Goal: Information Seeking & Learning: Learn about a topic

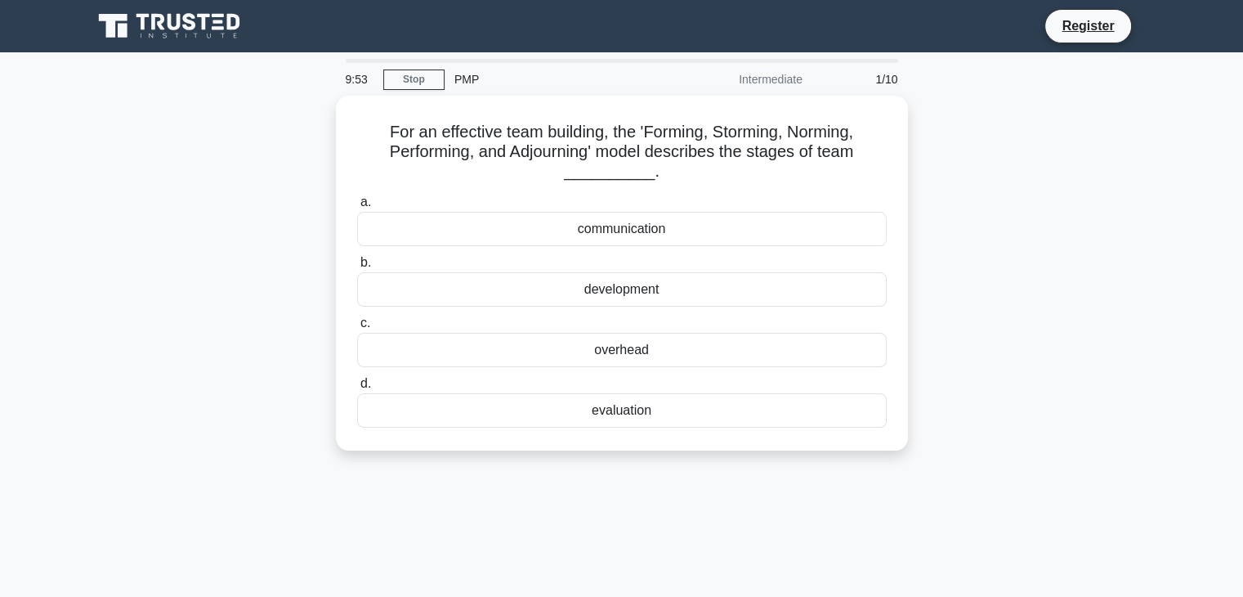
click at [465, 79] on div "PMP" at bounding box center [557, 79] width 225 height 33
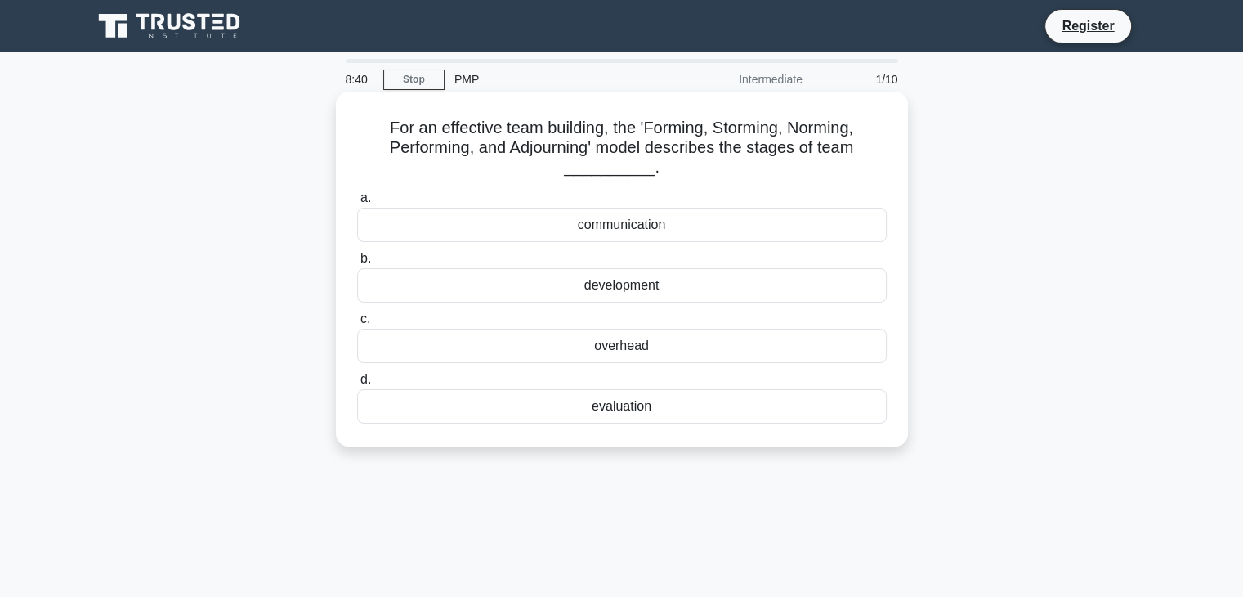
click at [608, 224] on div "communication" at bounding box center [622, 225] width 530 height 34
click at [357, 204] on input "a. communication" at bounding box center [357, 198] width 0 height 11
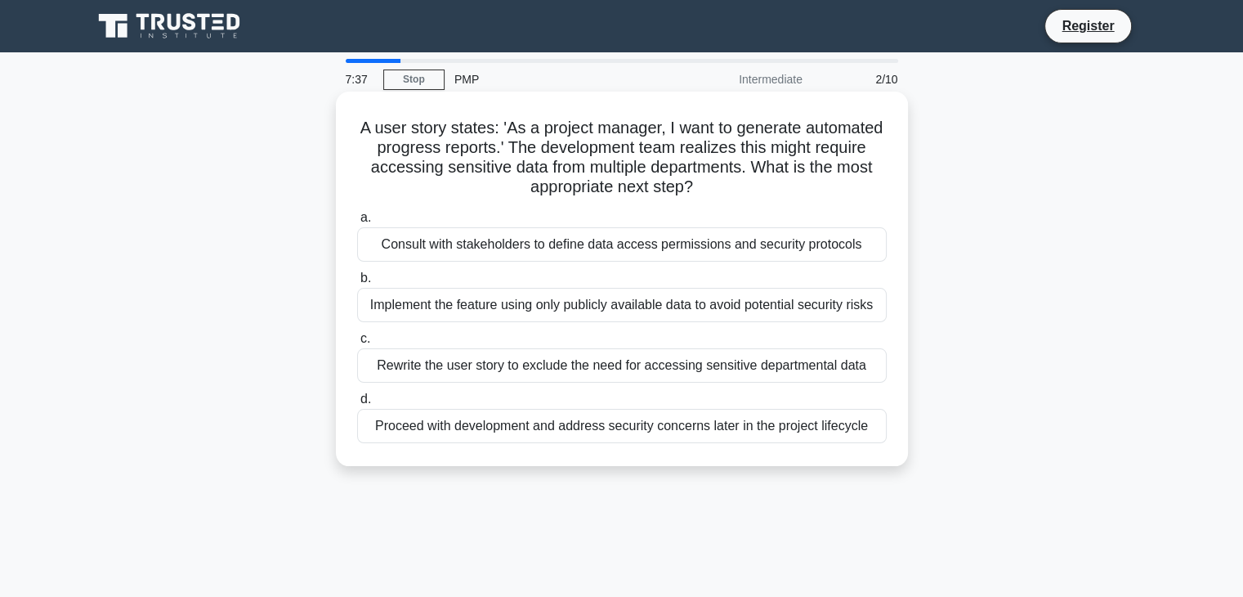
click at [549, 302] on div "Implement the feature using only publicly available data to avoid potential sec…" at bounding box center [622, 305] width 530 height 34
click at [357, 284] on input "b. Implement the feature using only publicly available data to avoid potential …" at bounding box center [357, 278] width 0 height 11
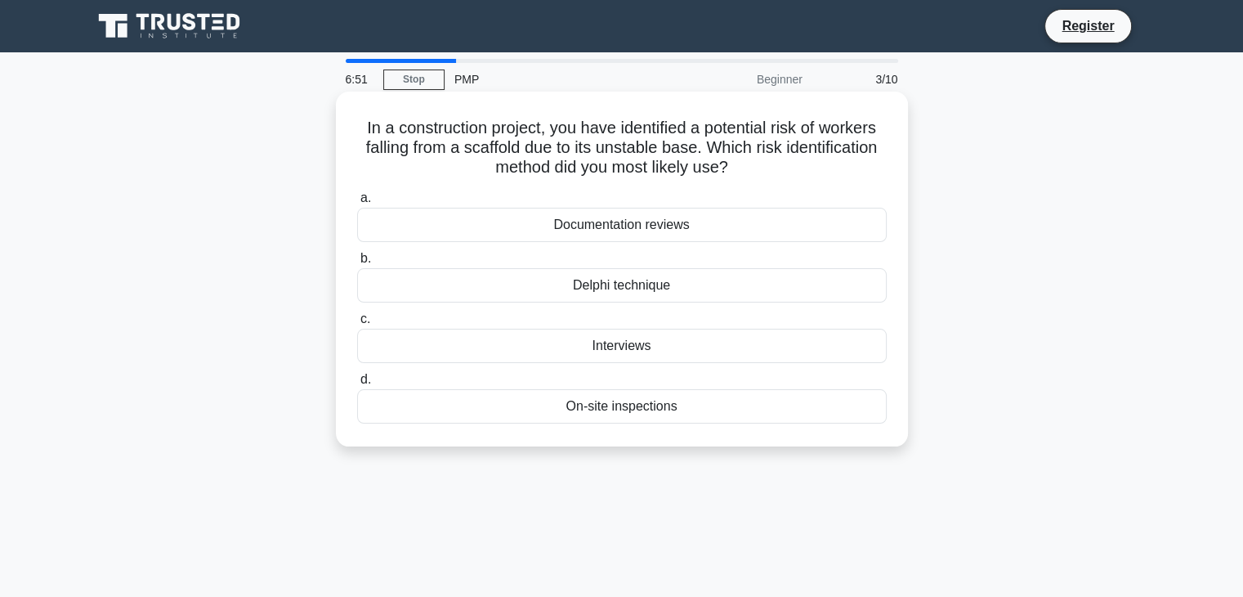
click at [598, 406] on div "On-site inspections" at bounding box center [622, 406] width 530 height 34
click at [357, 385] on input "d. On-site inspections" at bounding box center [357, 379] width 0 height 11
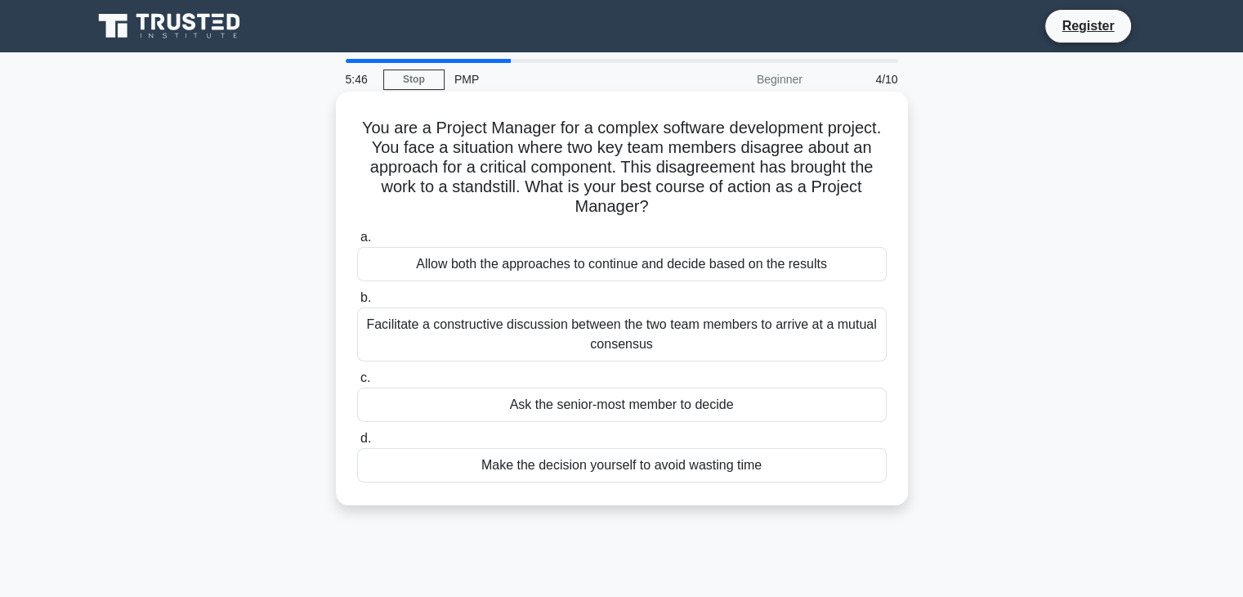
click at [605, 338] on div "Facilitate a constructive discussion between the two team members to arrive at …" at bounding box center [622, 334] width 530 height 54
click at [357, 303] on input "b. Facilitate a constructive discussion between the two team members to arrive …" at bounding box center [357, 298] width 0 height 11
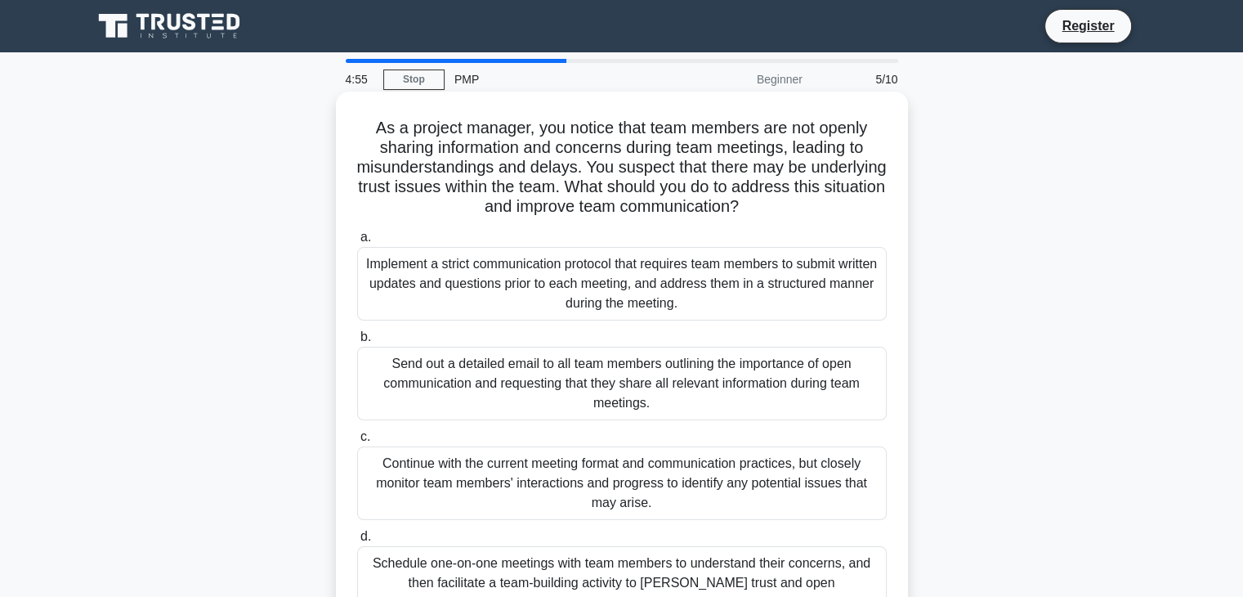
click at [749, 590] on div "Schedule one-on-one meetings with team members to understand their concerns, an…" at bounding box center [622, 583] width 530 height 74
click at [357, 542] on input "d. Schedule one-on-one meetings with team members to understand their concerns,…" at bounding box center [357, 536] width 0 height 11
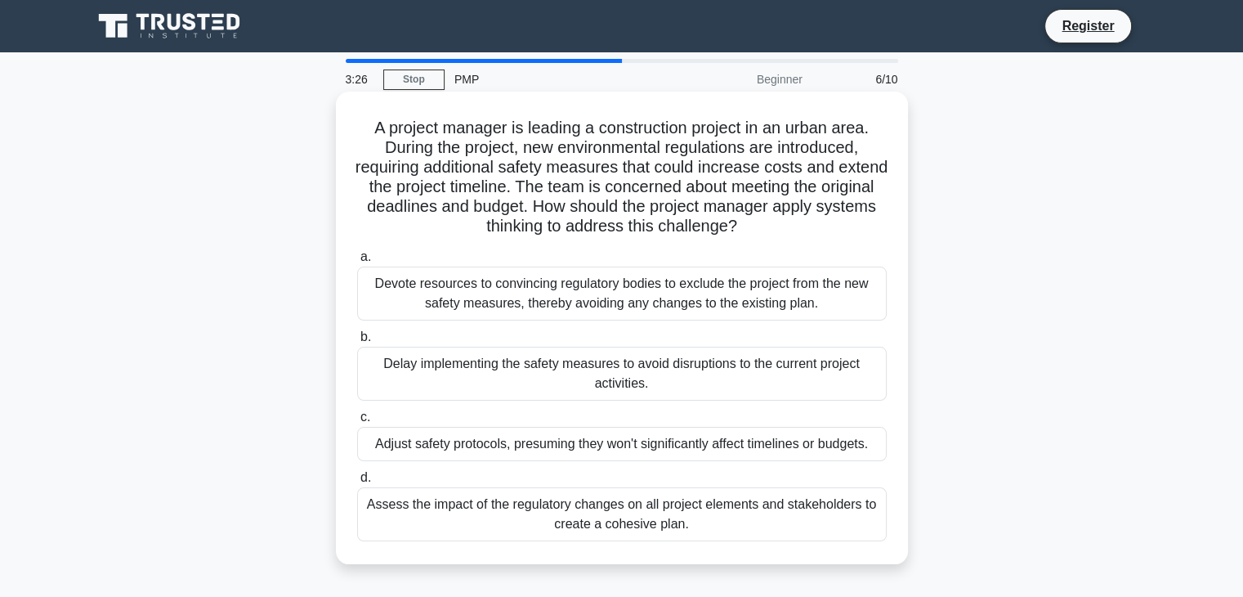
click at [737, 511] on div "Assess the impact of the regulatory changes on all project elements and stakeho…" at bounding box center [622, 514] width 530 height 54
click at [357, 483] on input "d. Assess the impact of the regulatory changes on all project elements and stak…" at bounding box center [357, 477] width 0 height 11
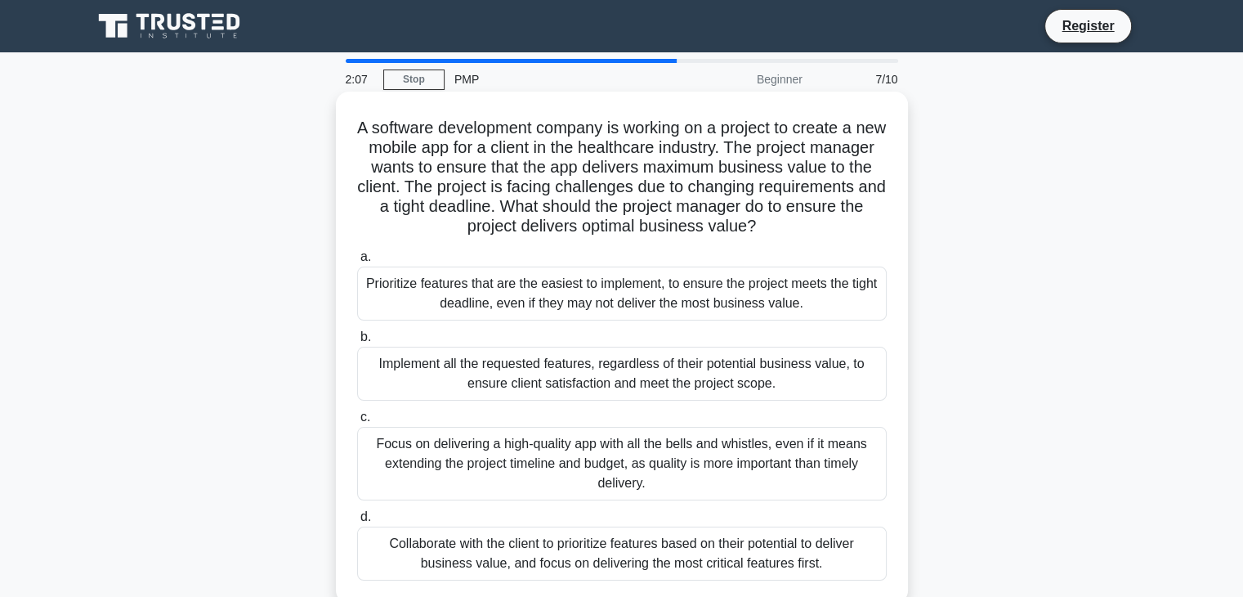
click at [688, 551] on div "Collaborate with the client to prioritize features based on their potential to …" at bounding box center [622, 553] width 530 height 54
click at [357, 522] on input "d. Collaborate with the client to prioritize features based on their potential …" at bounding box center [357, 517] width 0 height 11
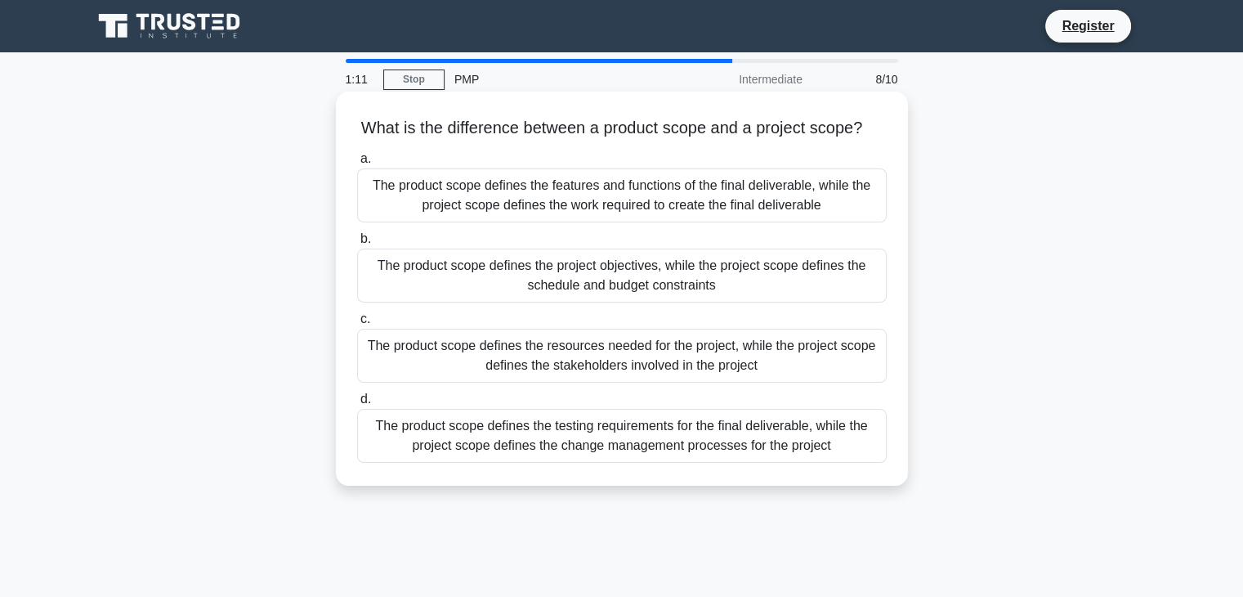
click at [782, 222] on div "The product scope defines the features and functions of the final deliverable, …" at bounding box center [622, 195] width 530 height 54
click at [357, 164] on input "a. The product scope defines the features and functions of the final deliverabl…" at bounding box center [357, 159] width 0 height 11
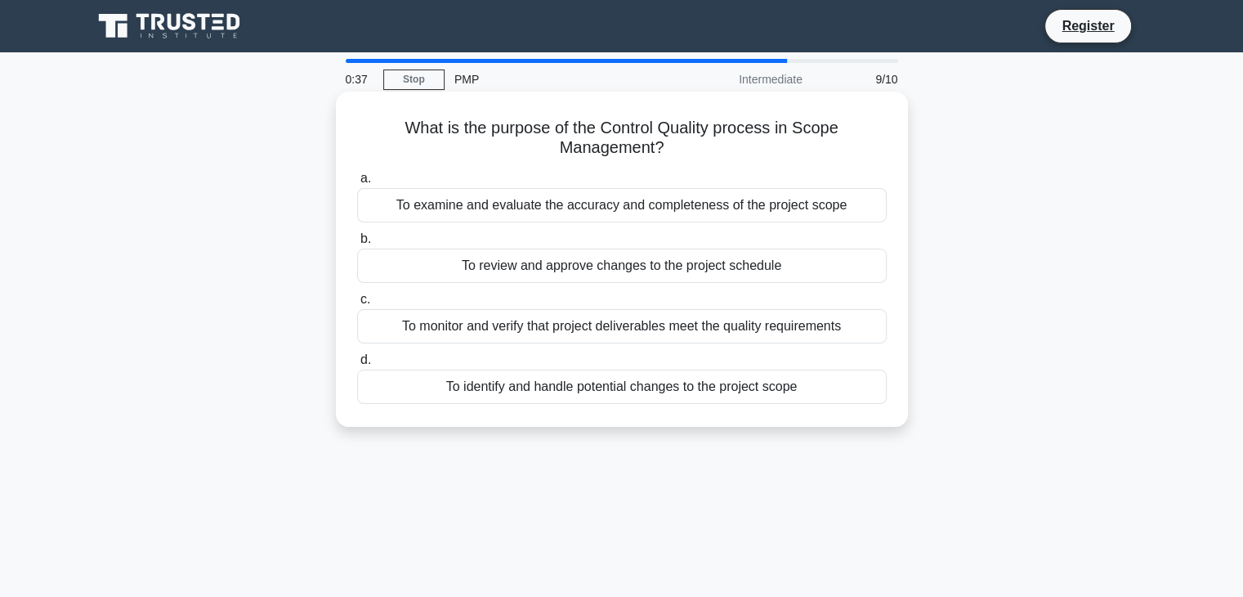
click at [741, 329] on div "To monitor and verify that project deliverables meet the quality requirements" at bounding box center [622, 326] width 530 height 34
click at [357, 305] on input "c. To monitor and verify that project deliverables meet the quality requirements" at bounding box center [357, 299] width 0 height 11
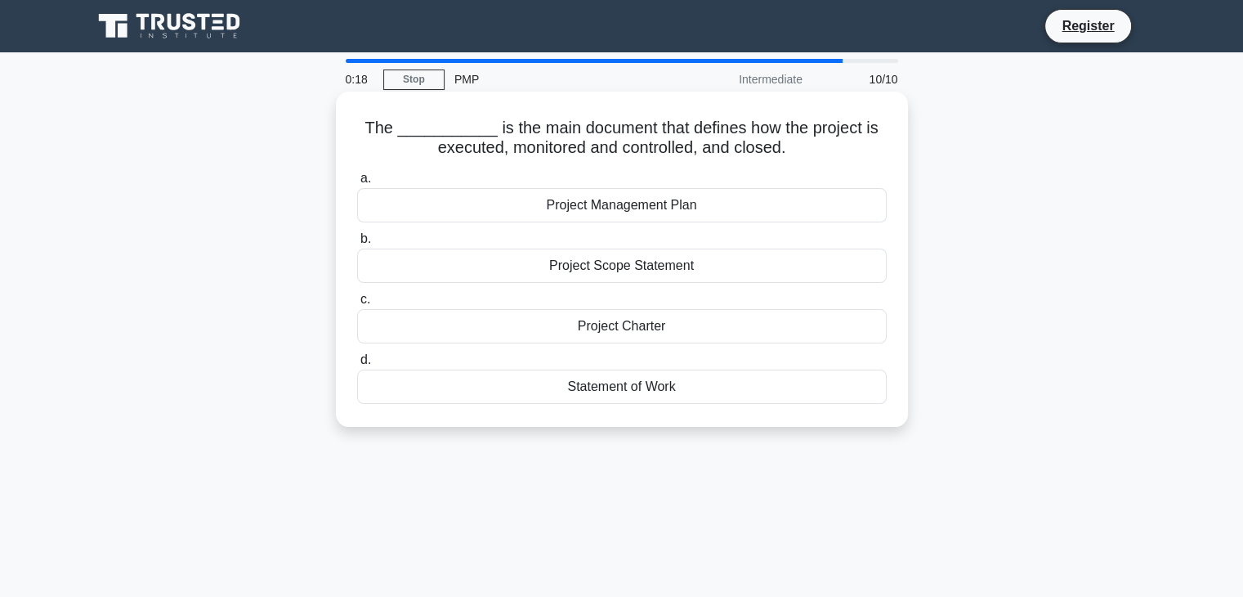
click at [687, 213] on div "Project Management Plan" at bounding box center [622, 205] width 530 height 34
click at [357, 184] on input "a. Project Management Plan" at bounding box center [357, 178] width 0 height 11
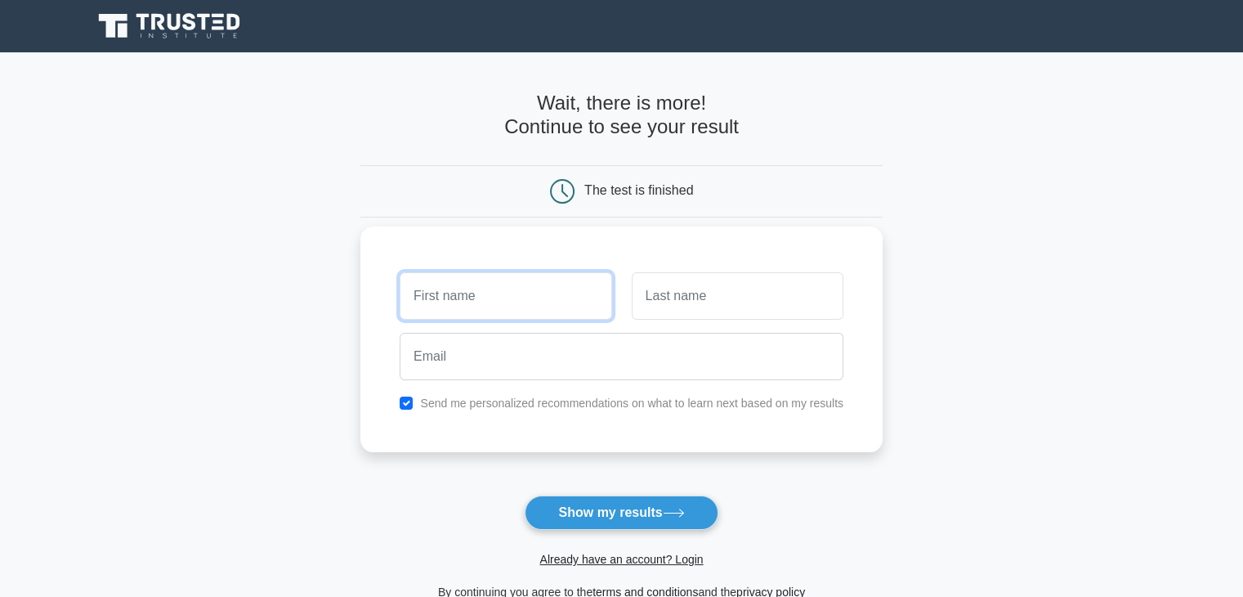
click at [561, 282] on input "text" at bounding box center [506, 295] width 212 height 47
type input "mariant"
click at [713, 288] on input "text" at bounding box center [738, 295] width 212 height 47
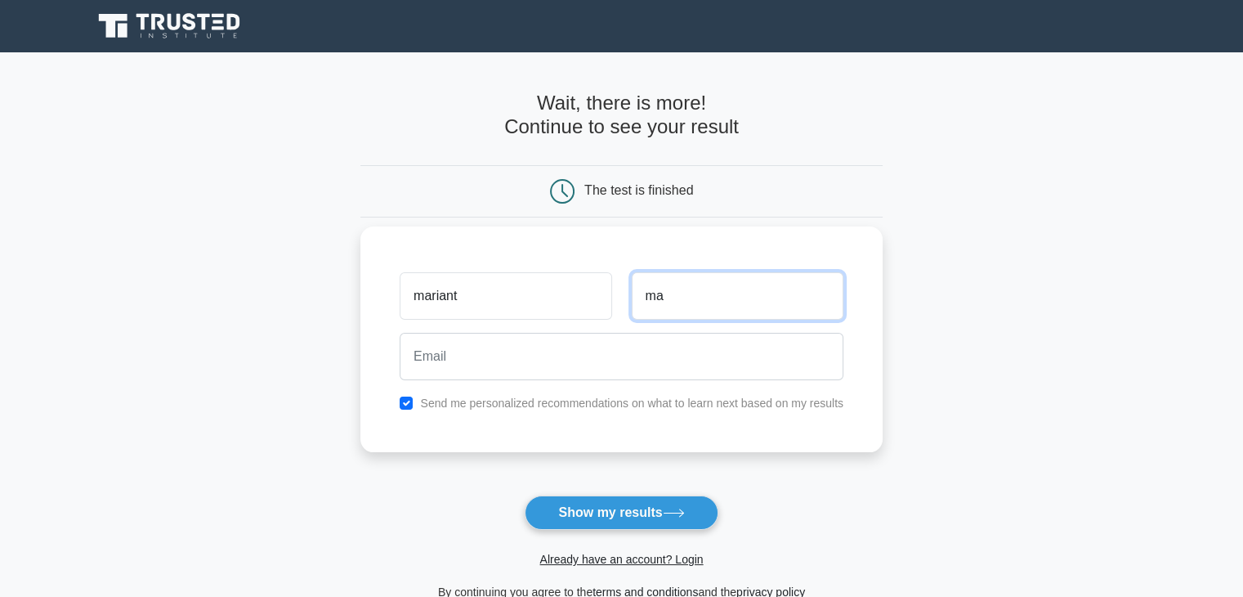
type input "m"
type input "valeska"
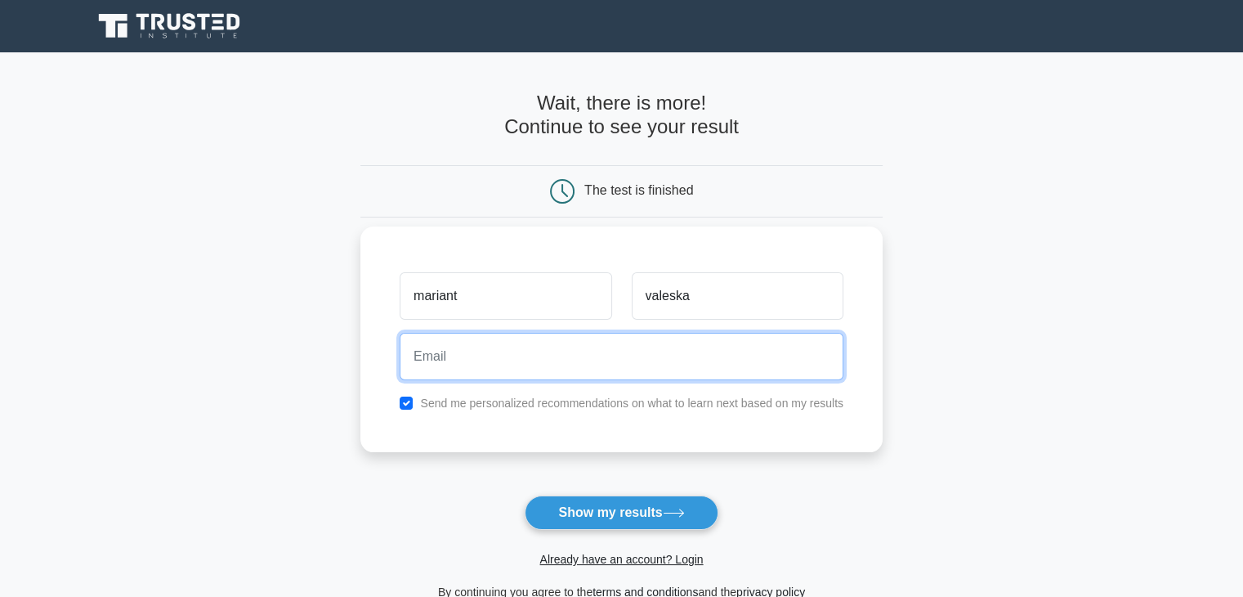
click at [592, 334] on input "email" at bounding box center [622, 356] width 444 height 47
type input "@"
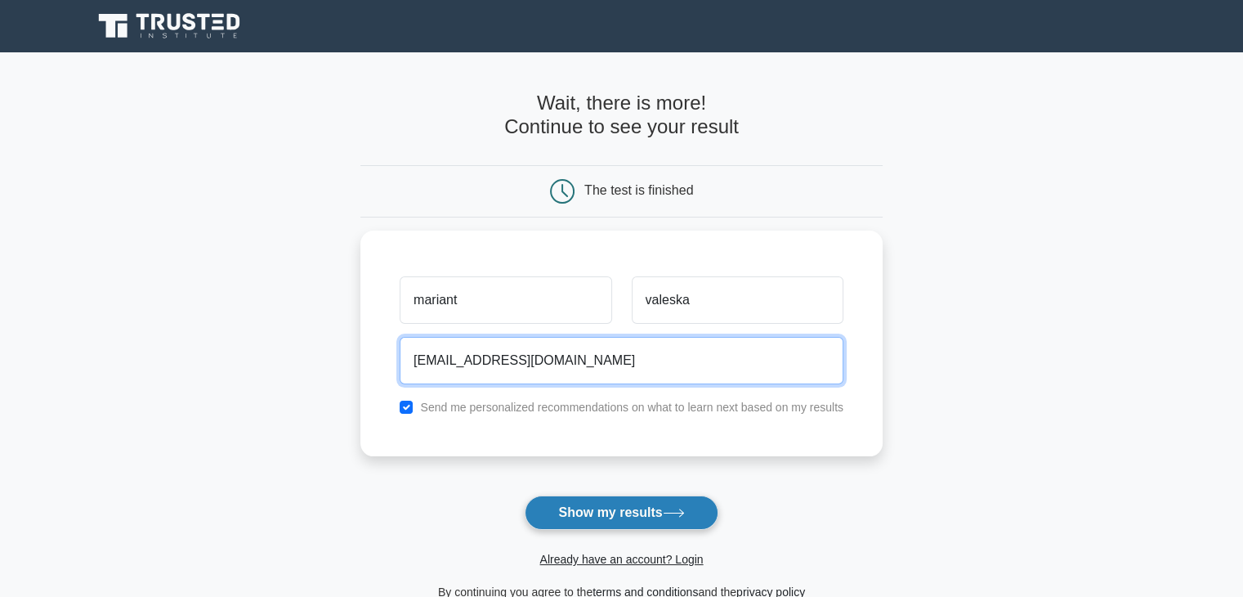
type input "mariant.v.m.t@gmail.com"
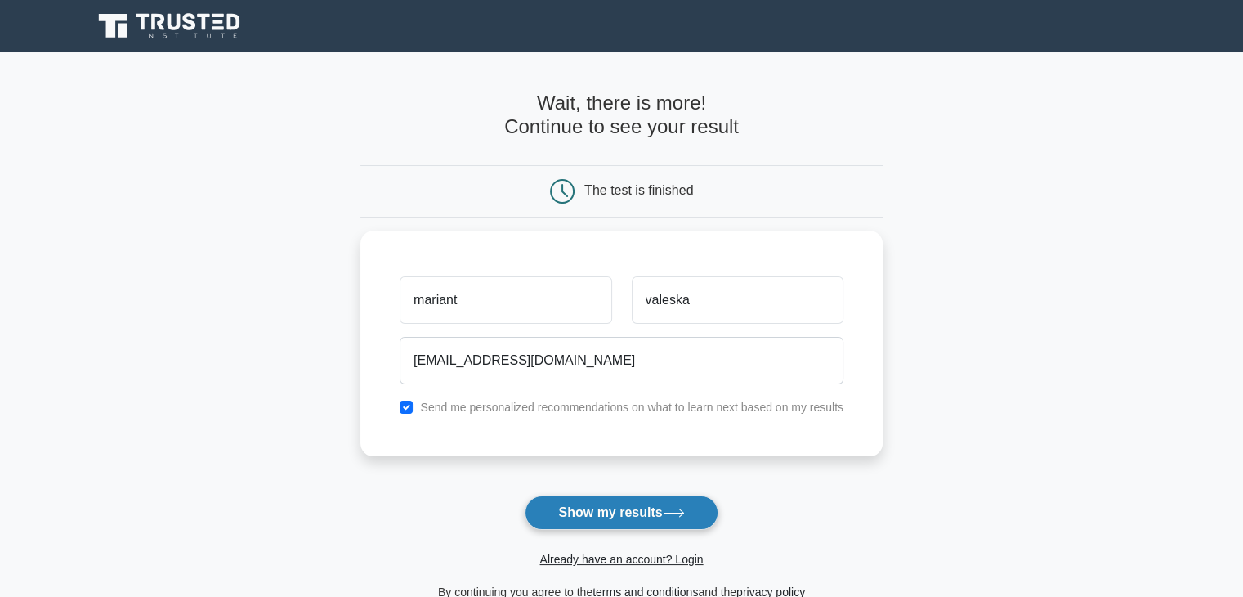
click at [616, 509] on button "Show my results" at bounding box center [621, 512] width 193 height 34
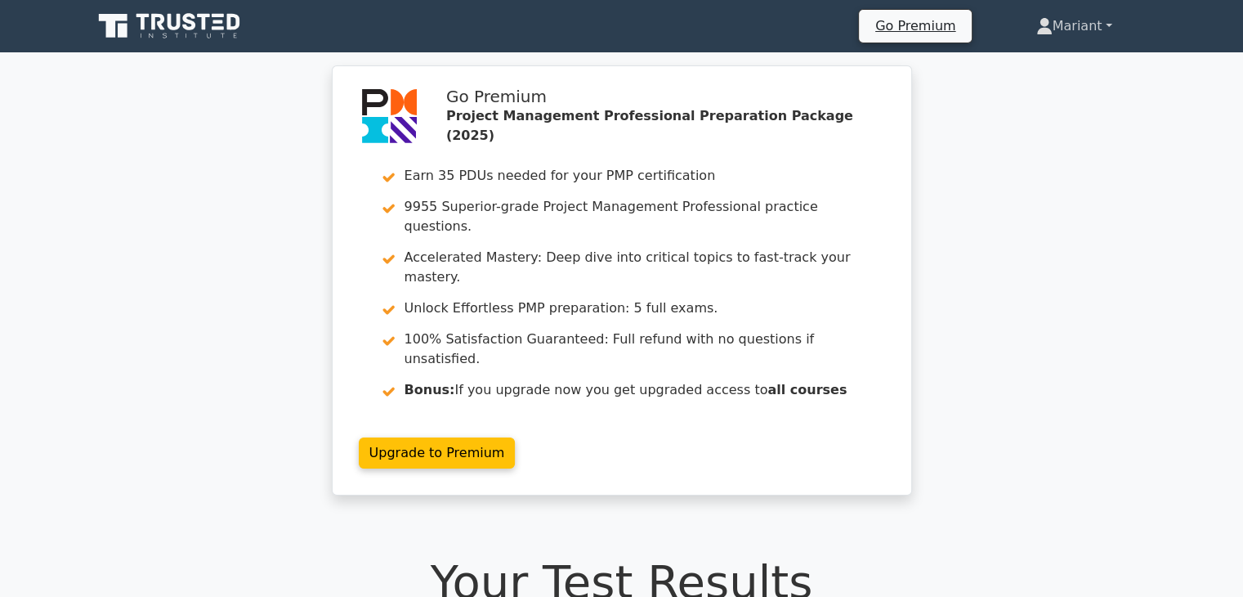
click at [1106, 25] on link "Mariant" at bounding box center [1074, 26] width 154 height 33
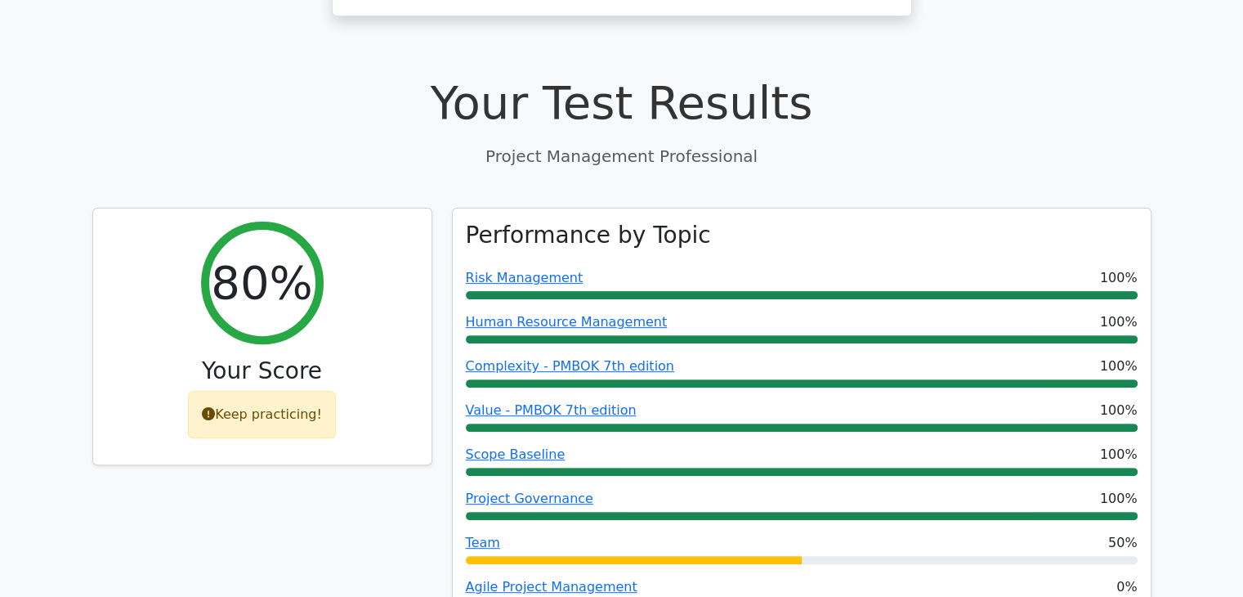
scroll to position [512, 0]
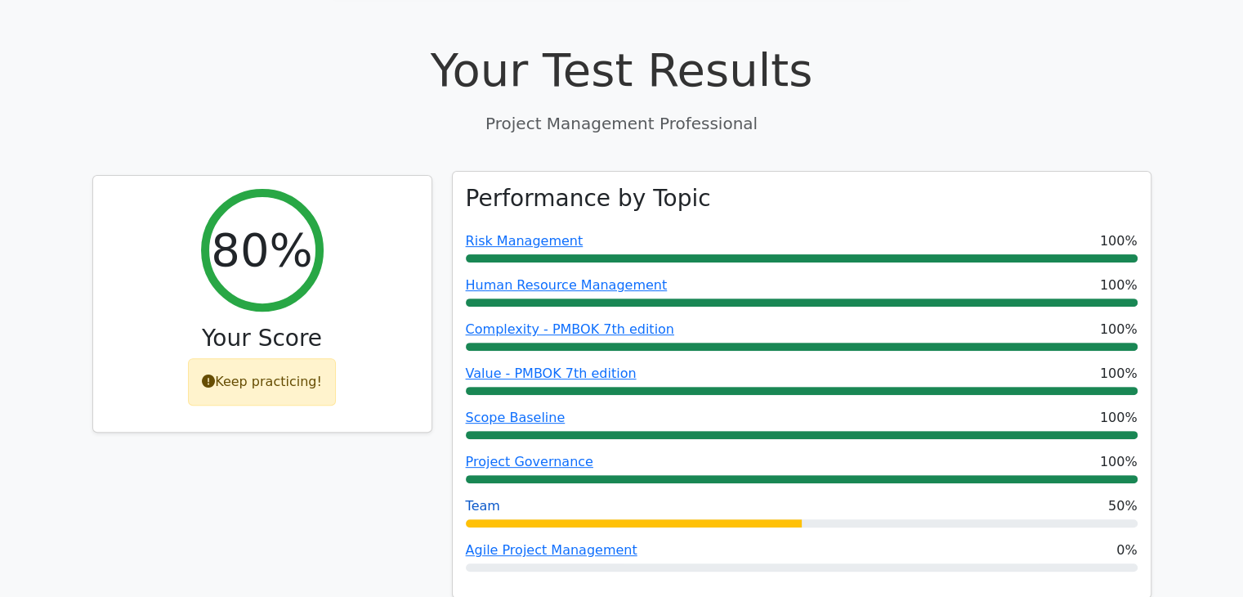
click at [481, 498] on link "Team" at bounding box center [483, 506] width 34 height 16
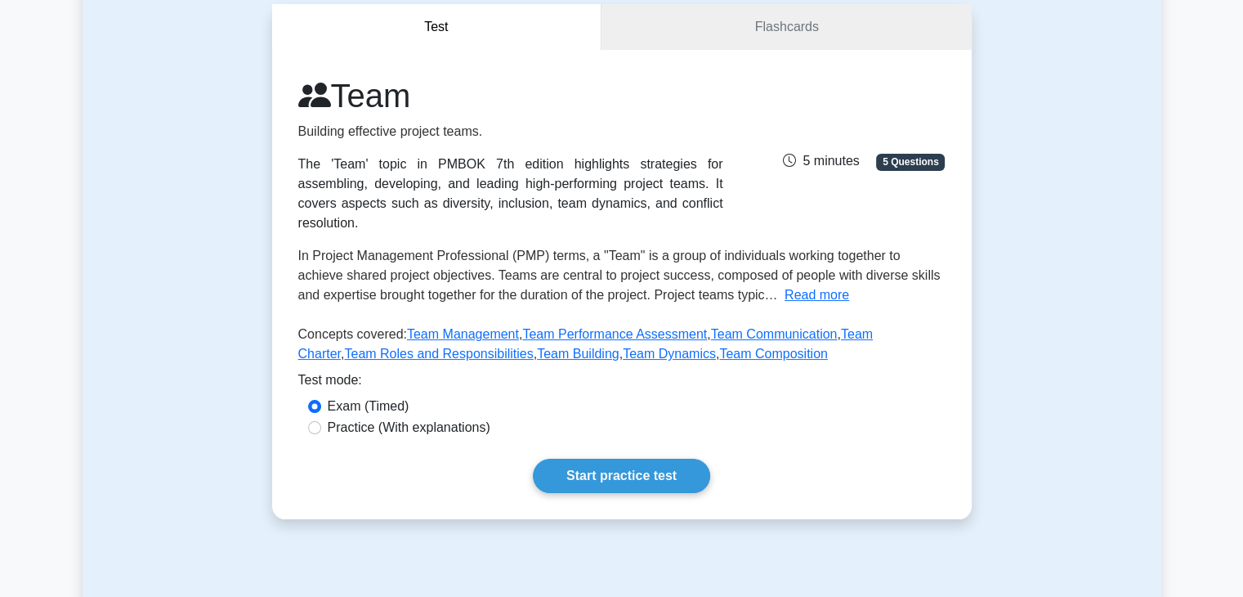
scroll to position [168, 0]
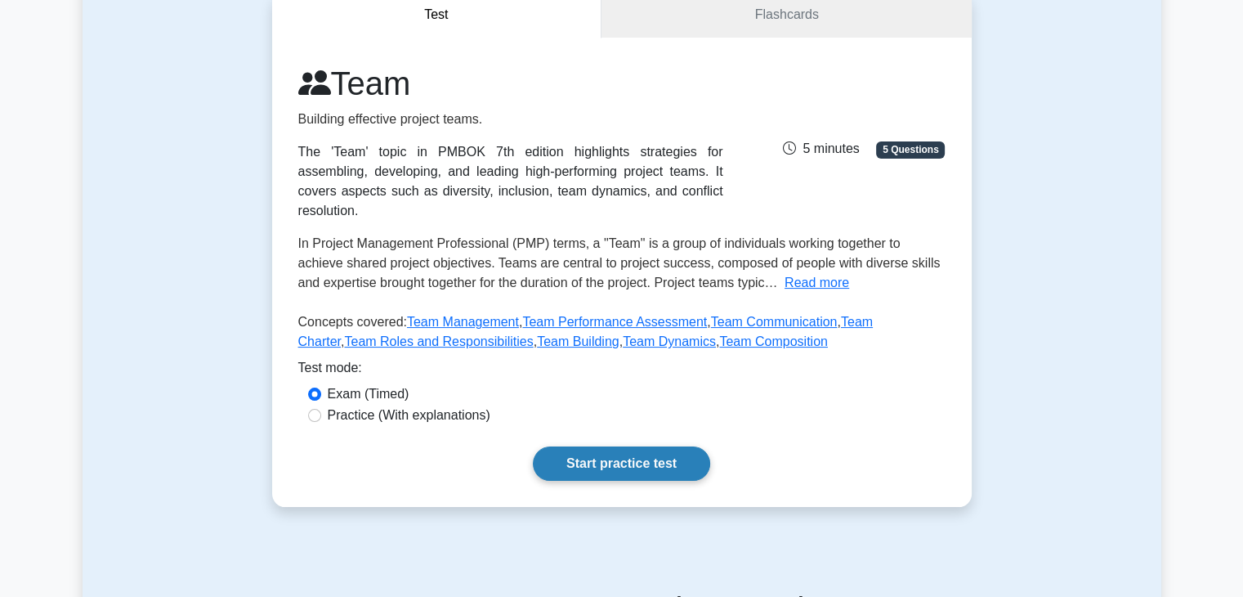
click at [648, 446] on link "Start practice test" at bounding box center [621, 463] width 177 height 34
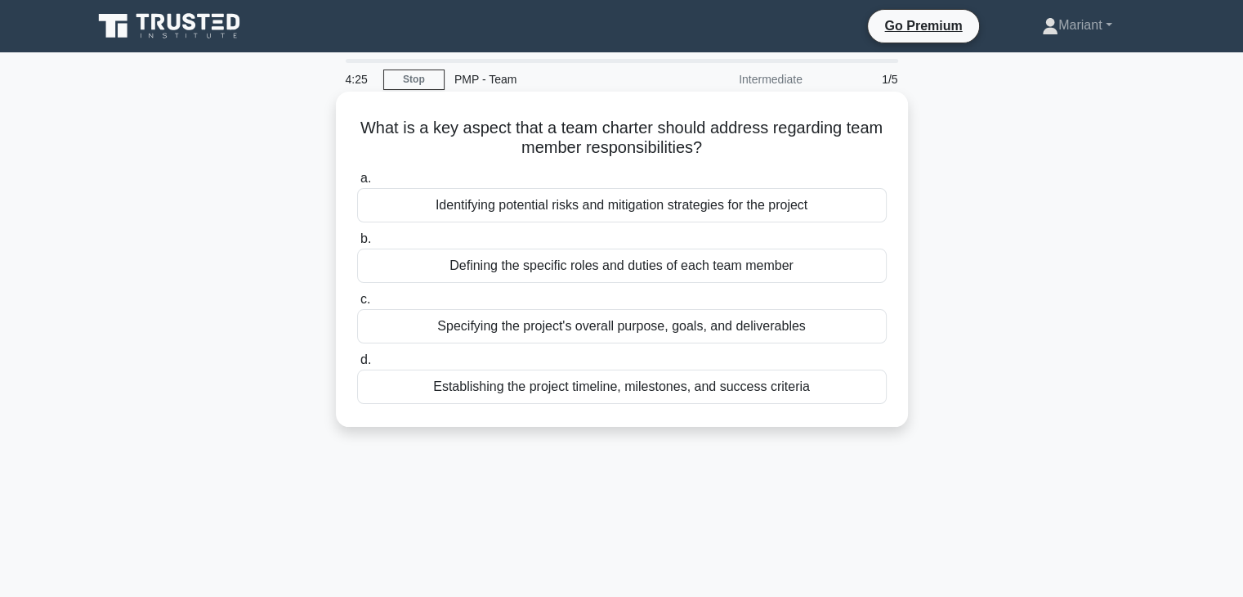
click at [644, 262] on div "Defining the specific roles and duties of each team member" at bounding box center [622, 266] width 530 height 34
click at [357, 244] on input "b. Defining the specific roles and duties of each team member" at bounding box center [357, 239] width 0 height 11
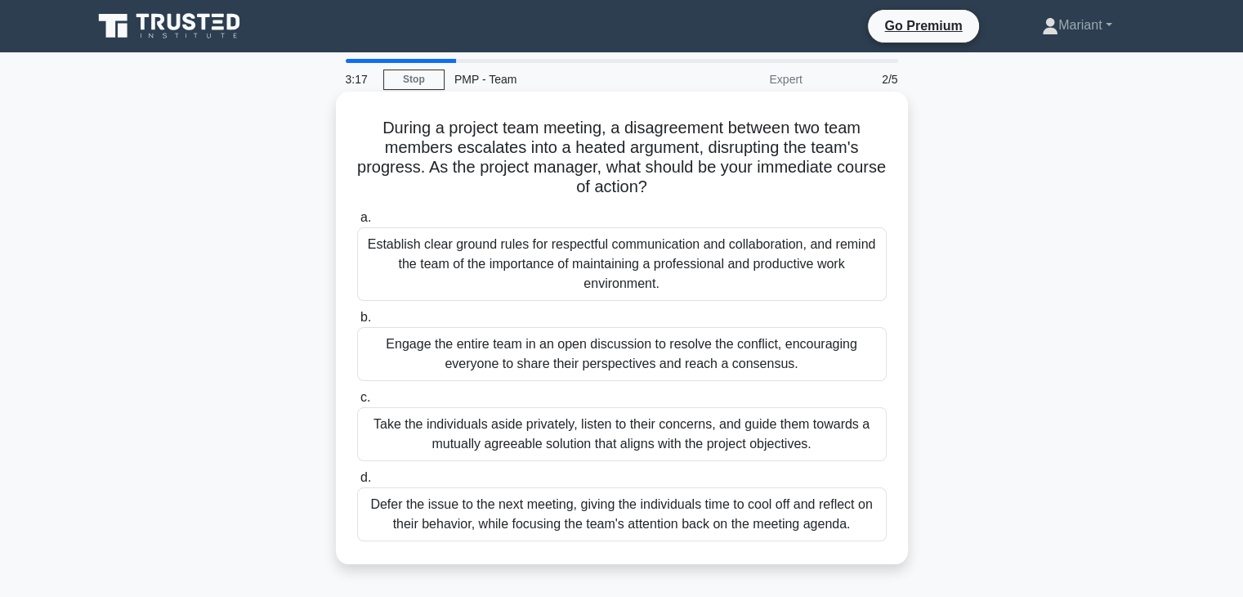
click at [413, 446] on div "Take the individuals aside privately, listen to their concerns, and guide them …" at bounding box center [622, 434] width 530 height 54
click at [357, 403] on input "c. Take the individuals aside privately, listen to their concerns, and guide th…" at bounding box center [357, 397] width 0 height 11
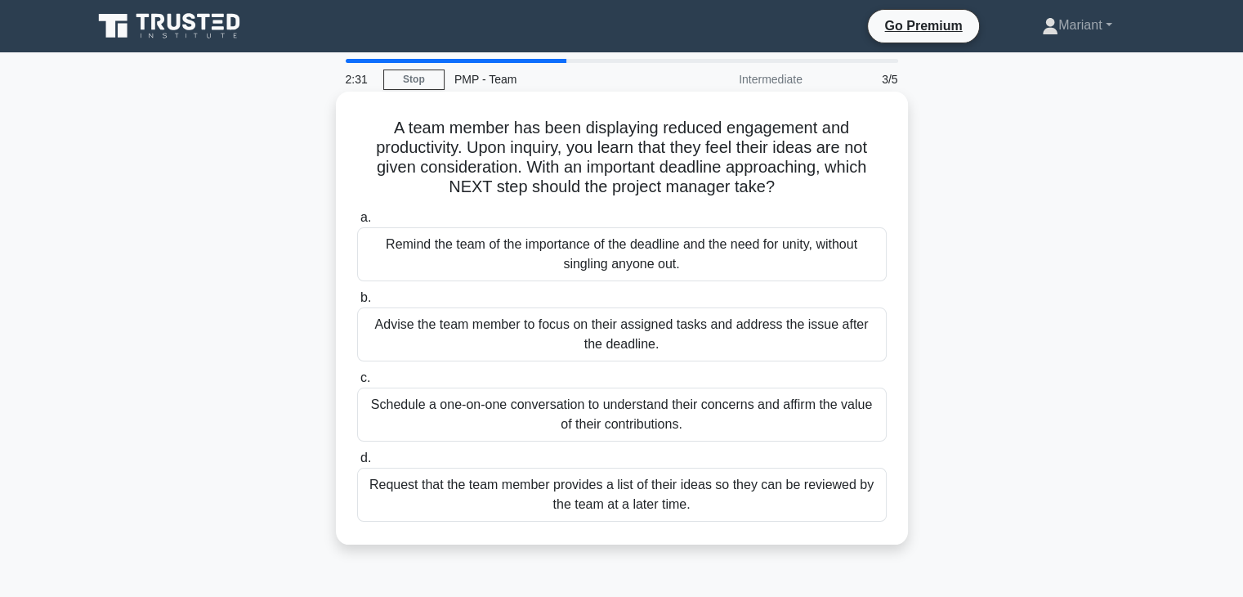
click at [566, 415] on div "Schedule a one-on-one conversation to understand their concerns and affirm the …" at bounding box center [622, 414] width 530 height 54
click at [357, 383] on input "c. Schedule a one-on-one conversation to understand their concerns and affirm t…" at bounding box center [357, 378] width 0 height 11
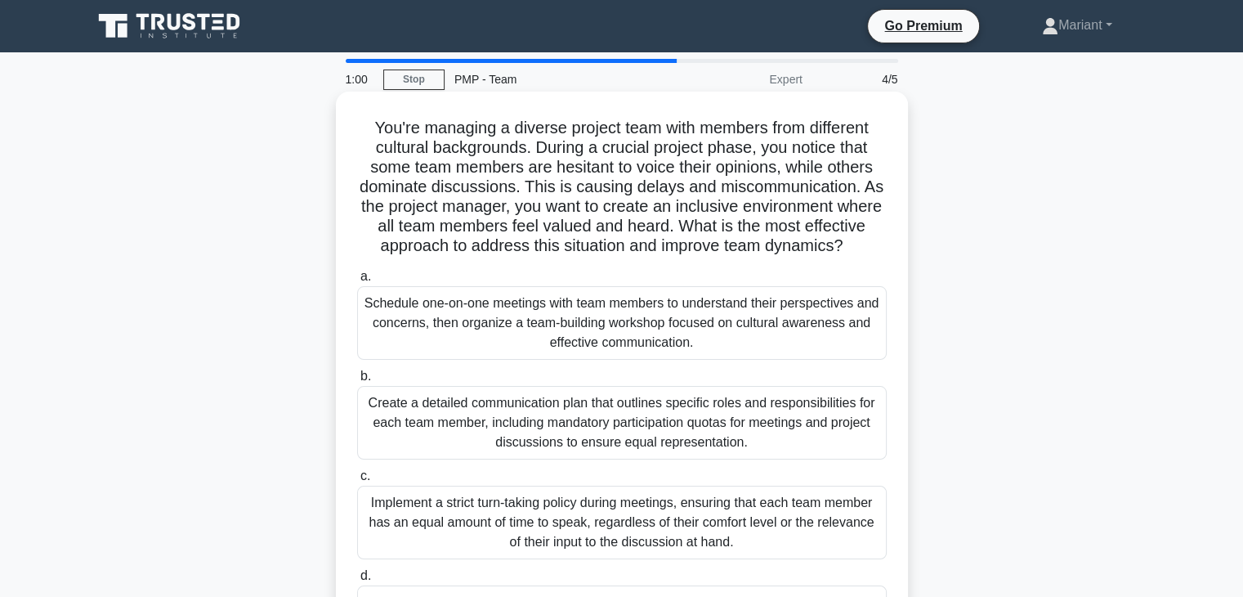
click at [423, 439] on div "Create a detailed communication plan that outlines specific roles and responsib…" at bounding box center [622, 423] width 530 height 74
click at [357, 382] on input "b. Create a detailed communication plan that outlines specific roles and respon…" at bounding box center [357, 376] width 0 height 11
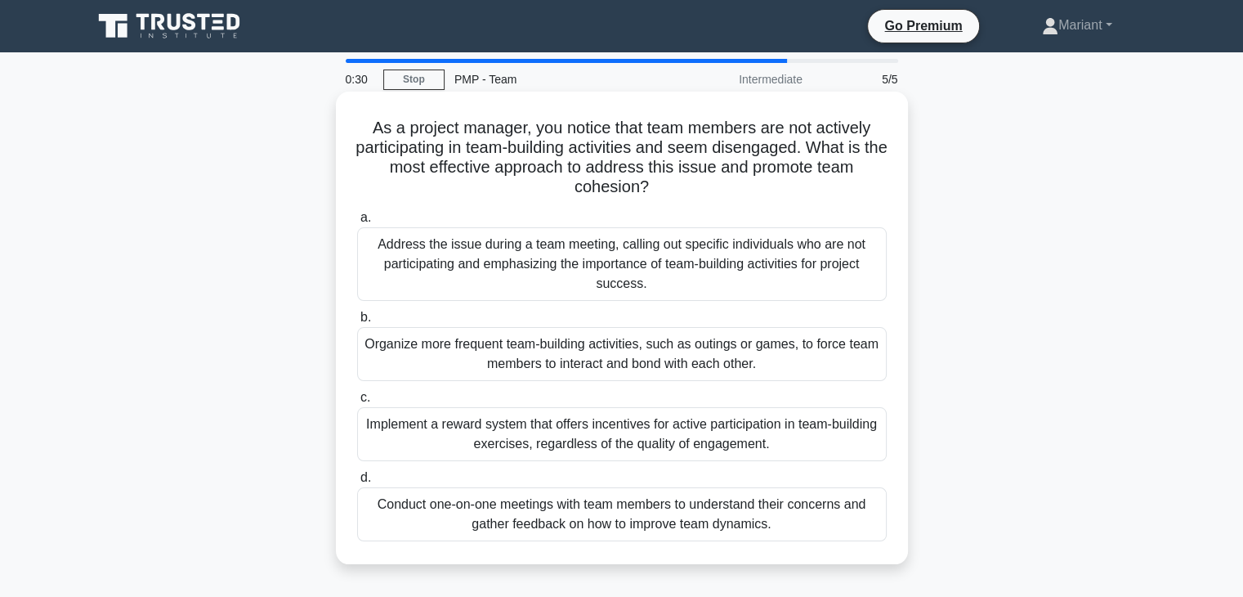
click at [484, 509] on div "Conduct one-on-one meetings with team members to understand their concerns and …" at bounding box center [622, 514] width 530 height 54
click at [357, 483] on input "d. Conduct one-on-one meetings with team members to understand their concerns a…" at bounding box center [357, 477] width 0 height 11
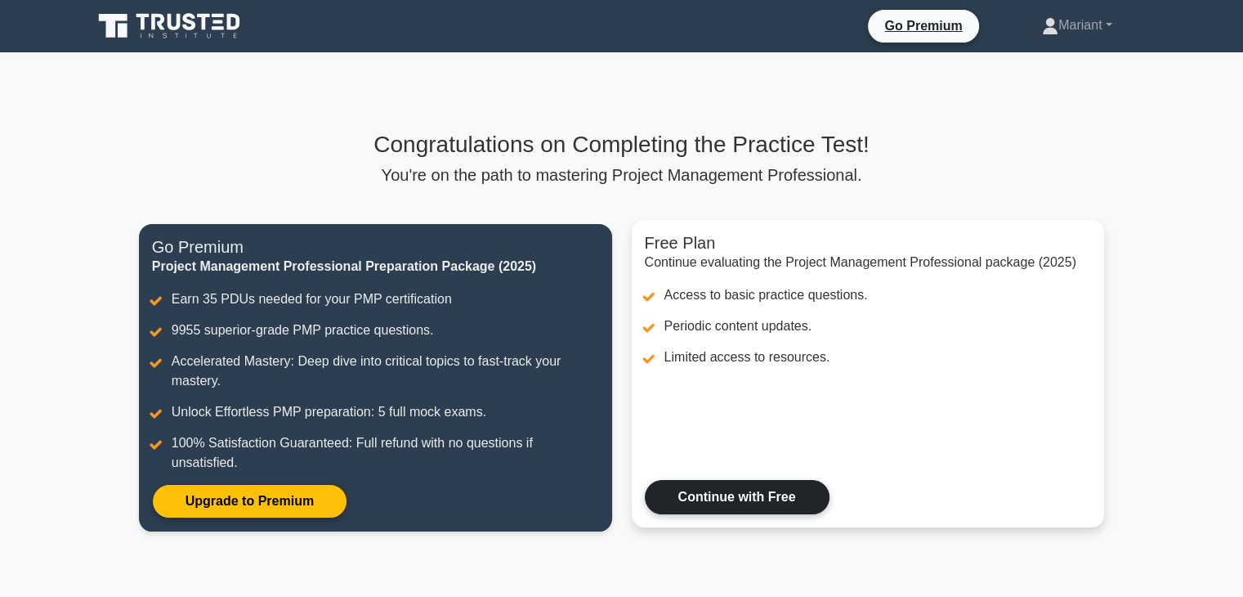
click at [755, 503] on link "Continue with Free" at bounding box center [737, 497] width 185 height 34
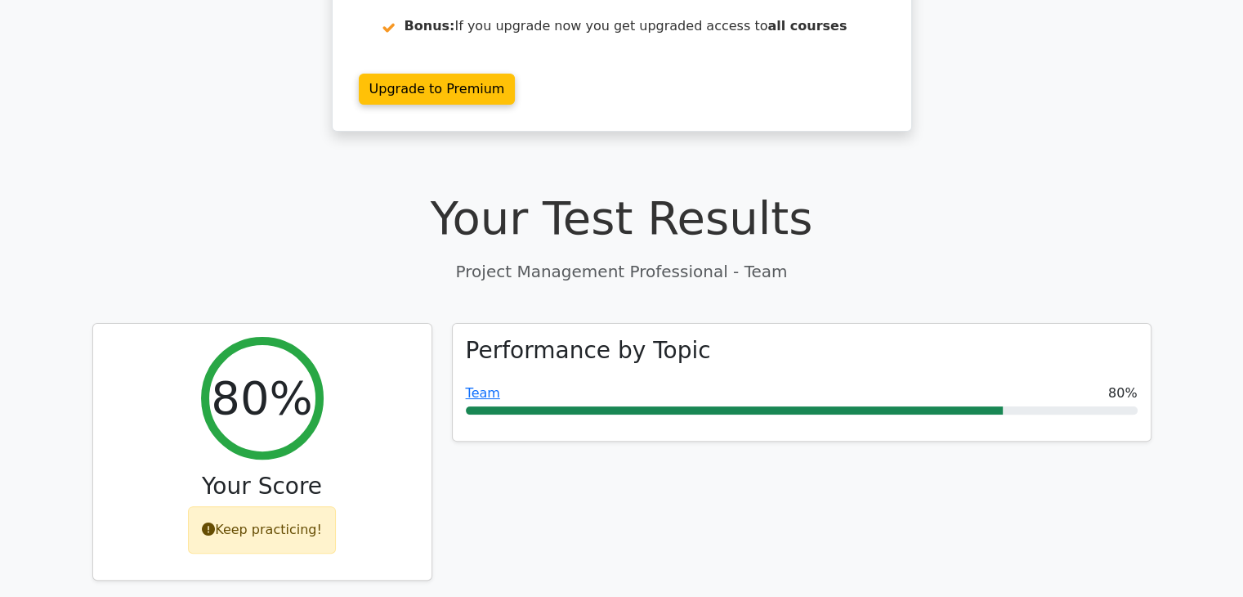
scroll to position [370, 0]
